Goal: Check status: Check status

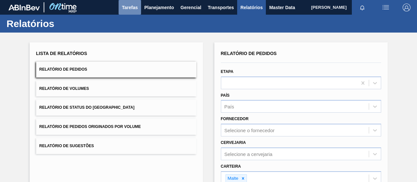
click at [137, 6] on button "Tarefas" at bounding box center [130, 7] width 22 height 15
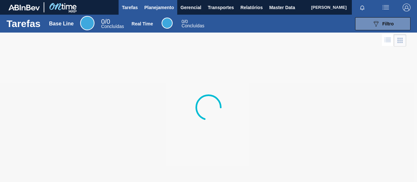
click at [156, 9] on span "Planejamento" at bounding box center [159, 8] width 30 height 8
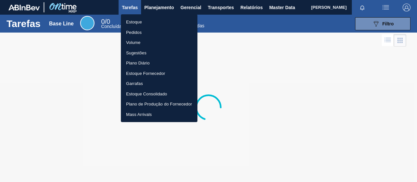
click at [130, 30] on li "Pedidos" at bounding box center [159, 32] width 77 height 10
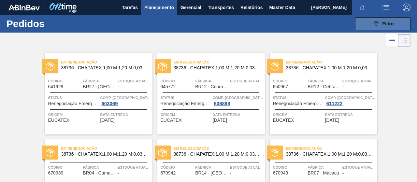
click at [377, 25] on icon "089F7B8B-B2A5-4AFE-B5C0-19BA573D28AC" at bounding box center [376, 24] width 8 height 8
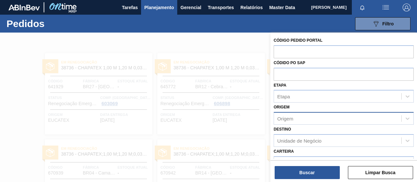
click at [283, 118] on div "Origem" at bounding box center [285, 119] width 16 height 6
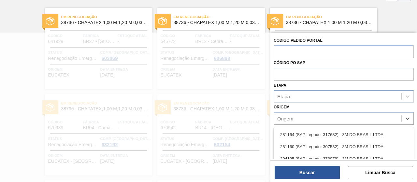
click at [288, 95] on div "Etapa" at bounding box center [283, 97] width 13 height 6
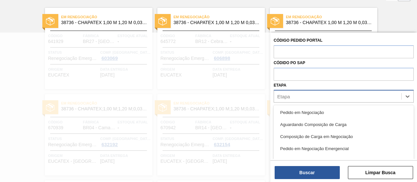
scroll to position [69, 0]
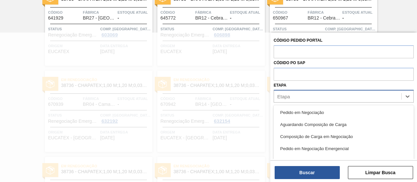
paste input "5800360584 5800360586 5800360587 5800362971 5800362979 4500126798 5800362978 58…"
type input "5800360584 5800360586 5800360587 5800362971 5800362979 4500126798 5800362978 58…"
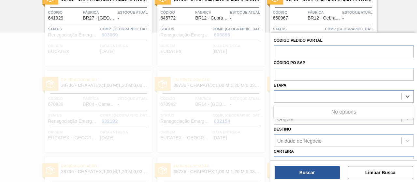
scroll to position [0, 0]
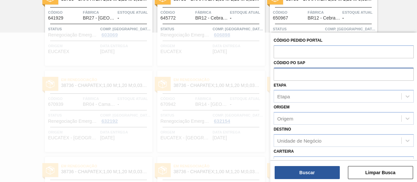
click at [287, 69] on input "text" at bounding box center [343, 74] width 140 height 12
paste input "text"
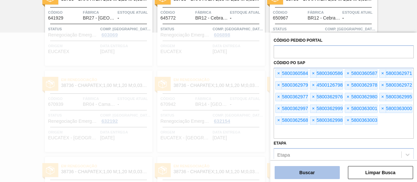
click at [328, 168] on button "Buscar" at bounding box center [306, 172] width 65 height 13
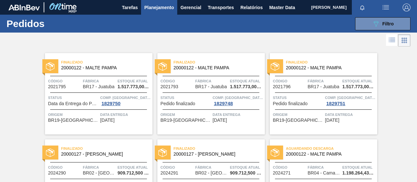
click at [385, 46] on div at bounding box center [208, 41] width 417 height 16
click at [383, 45] on div at bounding box center [208, 41] width 417 height 16
